Goal: Task Accomplishment & Management: Manage account settings

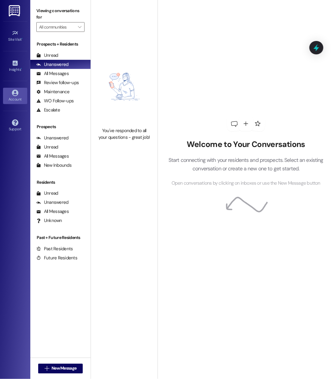
click at [18, 93] on icon at bounding box center [15, 92] width 6 height 6
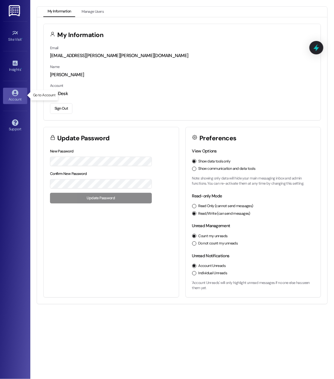
click at [65, 102] on div "Sign Out" at bounding box center [182, 107] width 265 height 13
click at [64, 109] on button "Sign Out" at bounding box center [61, 108] width 22 height 11
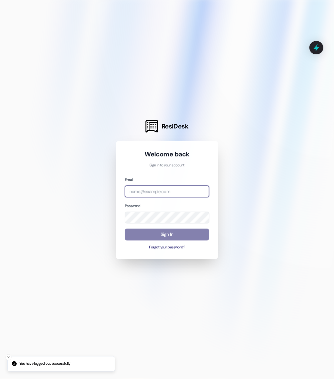
click at [157, 193] on input "email" at bounding box center [167, 191] width 84 height 12
type input "[EMAIL_ADDRESS][DOMAIN_NAME]"
